Goal: Task Accomplishment & Management: Use online tool/utility

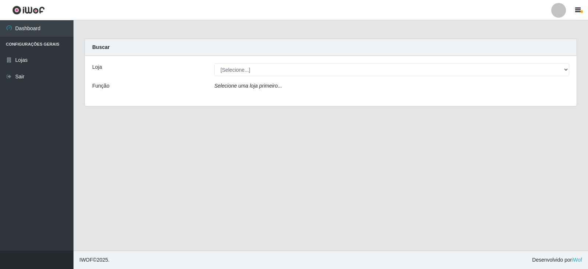
click at [252, 88] on icon "Selecione uma loja primeiro..." at bounding box center [248, 86] width 68 height 6
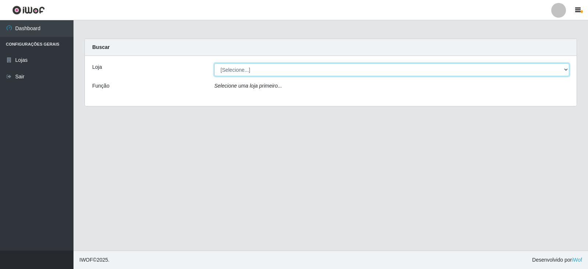
click at [253, 71] on select "[Selecione...] Queiroz Atacadão - Catolé do Rocha" at bounding box center [391, 69] width 355 height 13
select select "500"
click at [214, 63] on select "[Selecione...] Queiroz Atacadão - Catolé do Rocha" at bounding box center [391, 69] width 355 height 13
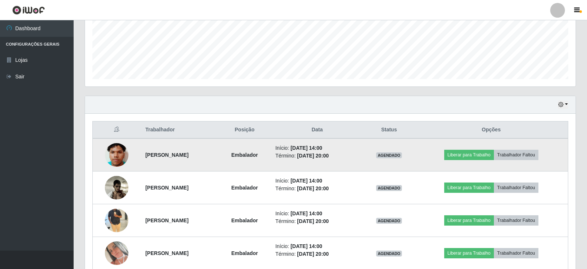
scroll to position [220, 0]
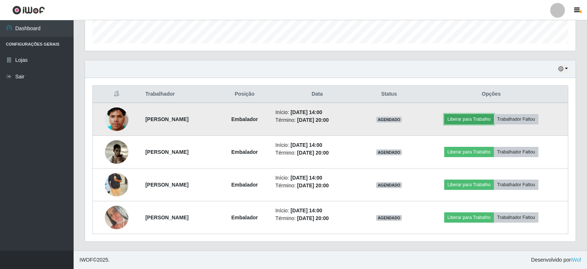
click at [471, 117] on button "Liberar para Trabalho" at bounding box center [469, 119] width 50 height 10
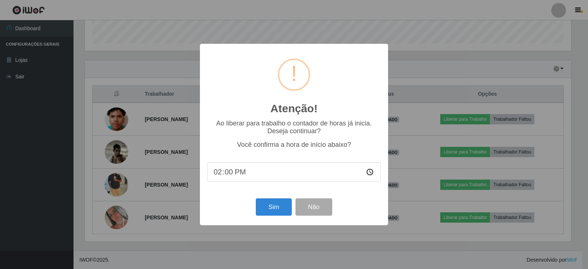
click at [505, 71] on div "Atenção! × Ao liberar para trabalho o contador de horas já inicia. Deseja conti…" at bounding box center [294, 134] width 588 height 269
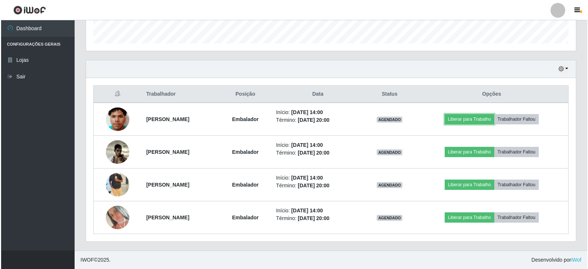
scroll to position [153, 490]
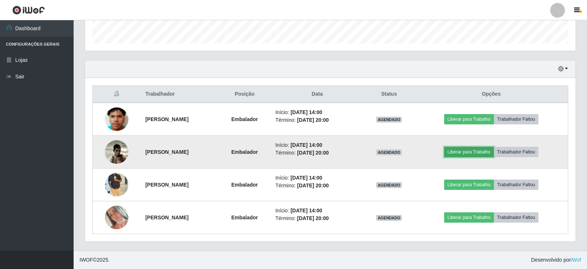
click at [482, 150] on button "Liberar para Trabalho" at bounding box center [469, 152] width 50 height 10
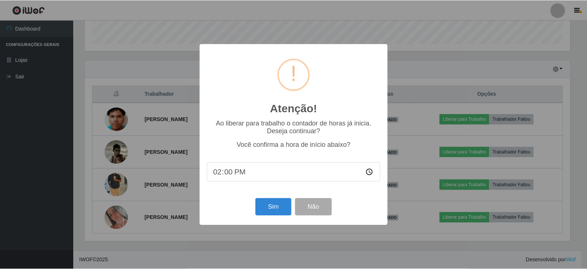
scroll to position [153, 487]
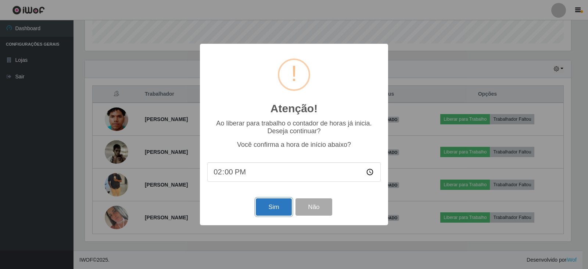
click at [271, 207] on button "Sim" at bounding box center [274, 206] width 36 height 17
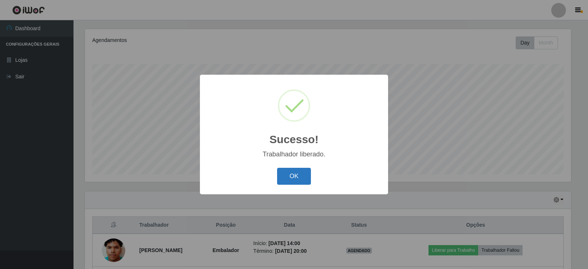
click at [297, 172] on button "OK" at bounding box center [294, 176] width 34 height 17
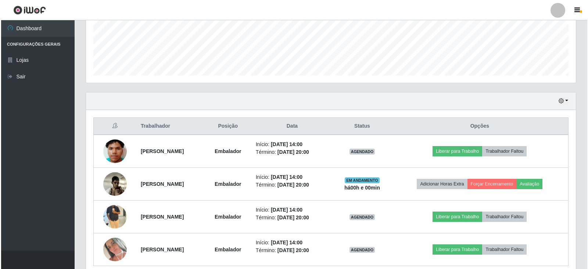
scroll to position [162, 0]
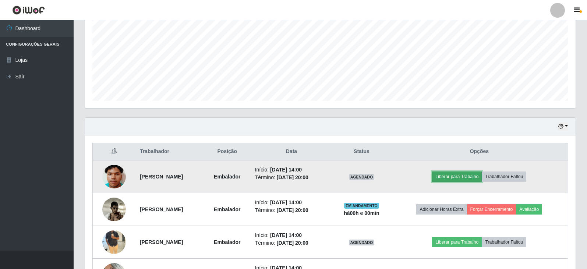
click at [462, 175] on button "Liberar para Trabalho" at bounding box center [457, 176] width 50 height 10
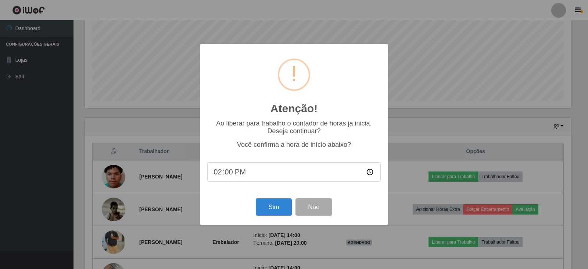
scroll to position [153, 487]
click at [286, 209] on button "Sim" at bounding box center [274, 206] width 36 height 17
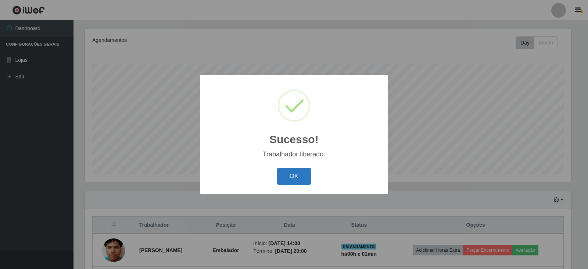
click at [291, 179] on button "OK" at bounding box center [294, 176] width 34 height 17
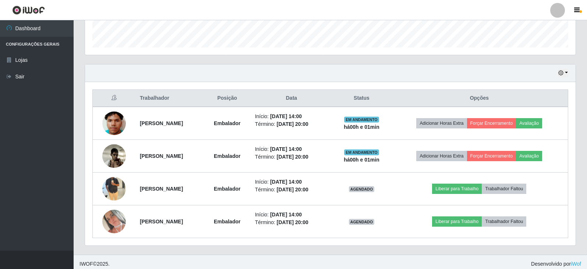
scroll to position [220, 0]
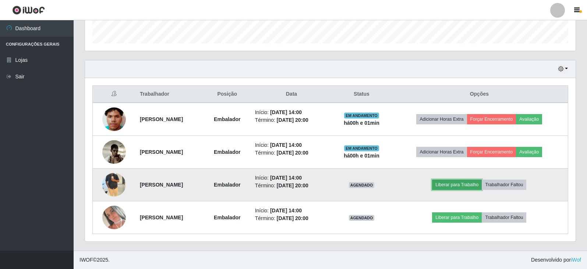
click at [474, 183] on button "Liberar para Trabalho" at bounding box center [457, 184] width 50 height 10
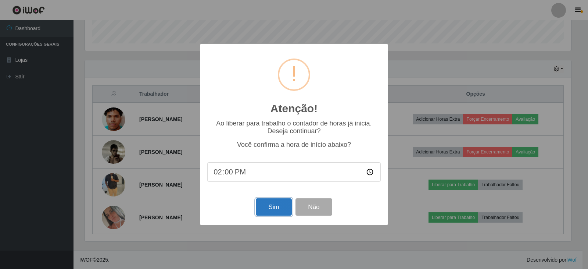
click at [271, 203] on button "Sim" at bounding box center [274, 206] width 36 height 17
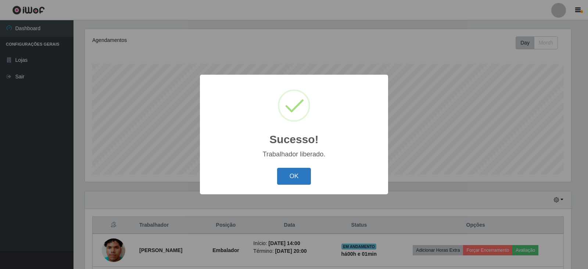
click at [285, 173] on button "OK" at bounding box center [294, 176] width 34 height 17
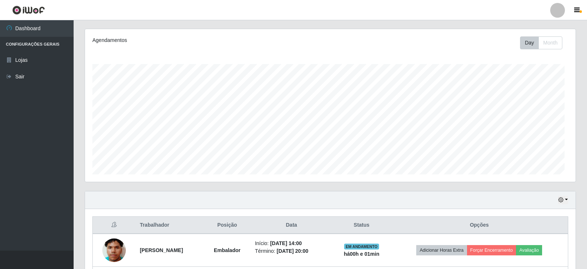
scroll to position [0, 0]
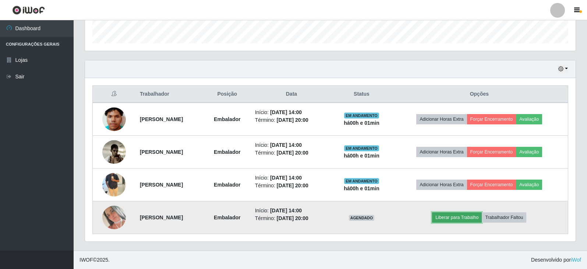
click at [464, 218] on button "Liberar para Trabalho" at bounding box center [457, 217] width 50 height 10
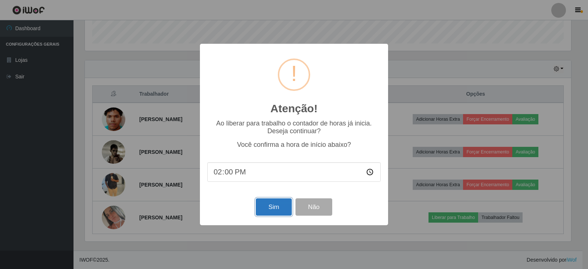
click at [263, 204] on button "Sim" at bounding box center [274, 206] width 36 height 17
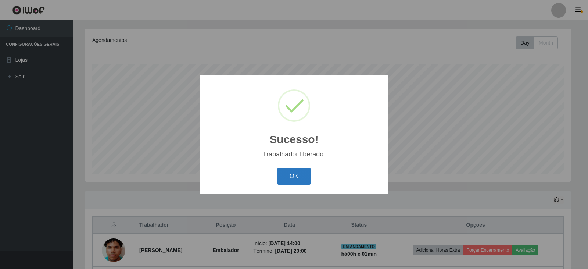
click at [295, 171] on button "OK" at bounding box center [294, 176] width 34 height 17
